Goal: Task Accomplishment & Management: Use online tool/utility

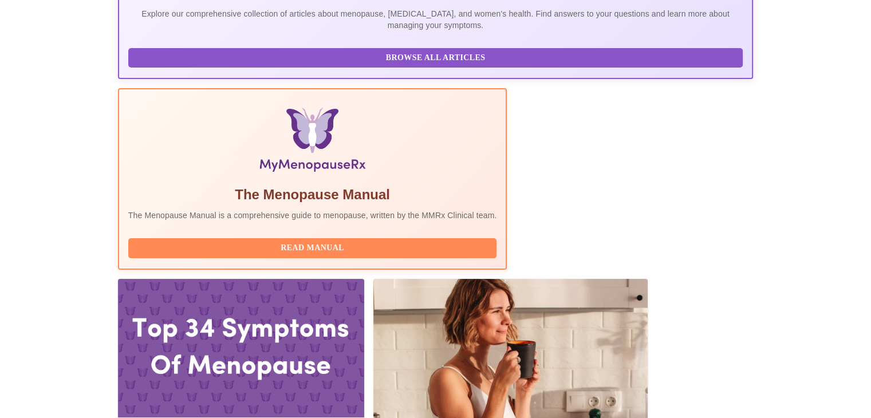
scroll to position [280, 0]
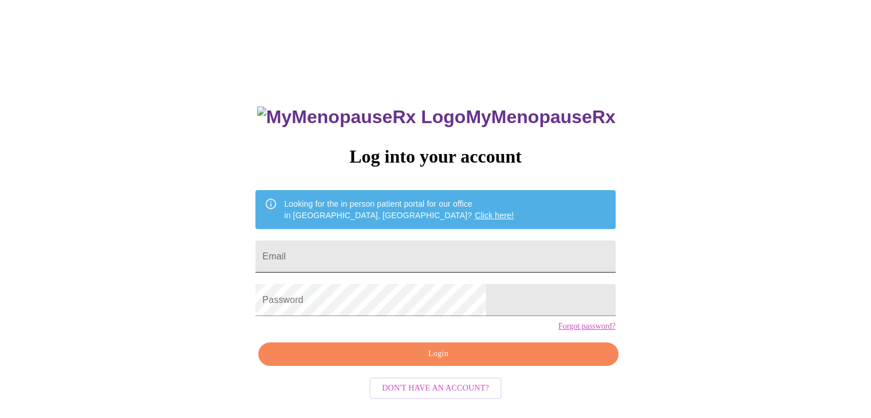
click at [400, 241] on input "Email" at bounding box center [436, 257] width 360 height 32
type input "[EMAIL_ADDRESS][DOMAIN_NAME]"
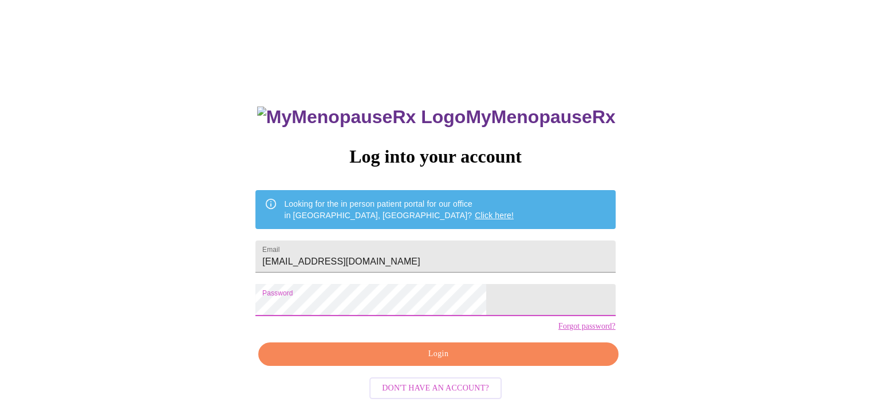
click at [417, 366] on button "Login" at bounding box center [438, 354] width 360 height 23
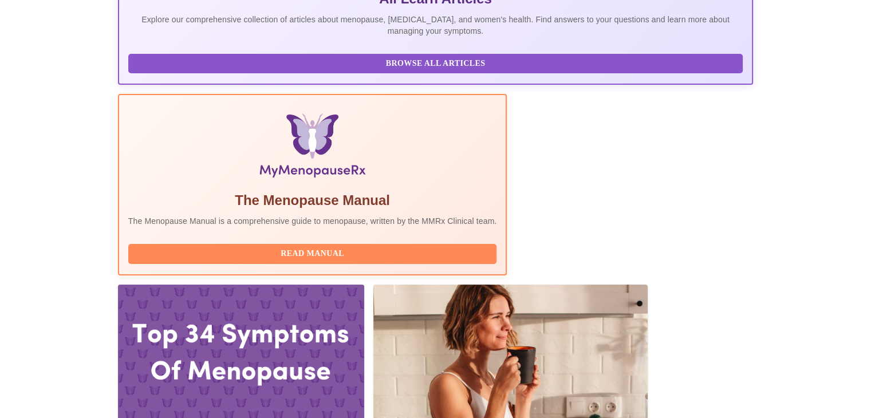
scroll to position [284, 0]
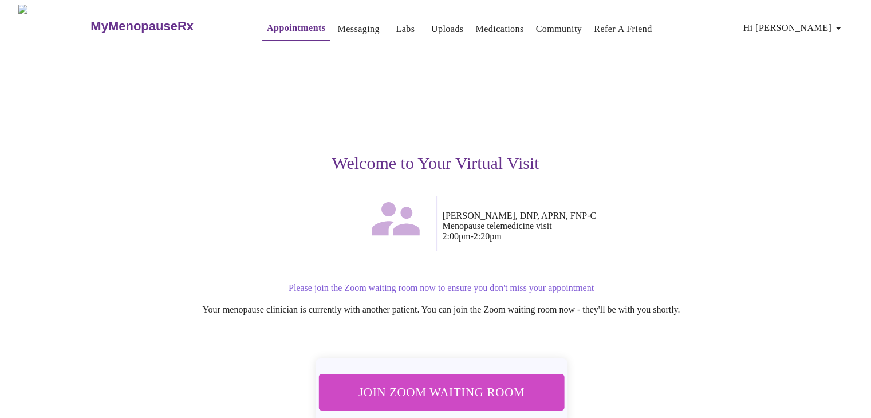
click at [412, 387] on span "Join Zoom Waiting Room" at bounding box center [440, 392] width 215 height 21
